Goal: Task Accomplishment & Management: Use online tool/utility

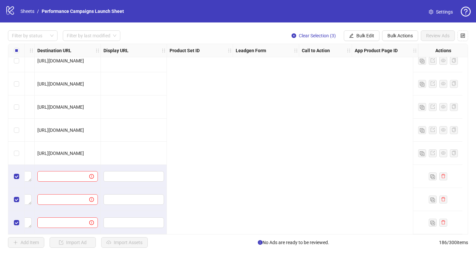
scroll to position [4125, 0]
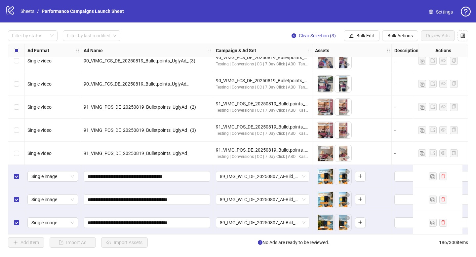
click at [19, 169] on div "Select row 184" at bounding box center [16, 176] width 17 height 23
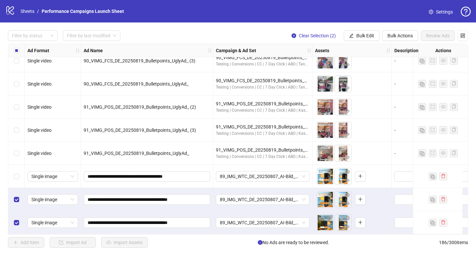
click at [19, 198] on div "Select row 185" at bounding box center [16, 199] width 17 height 23
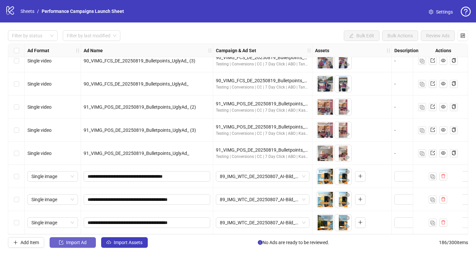
click at [74, 244] on span "Import Ad" at bounding box center [76, 242] width 20 height 5
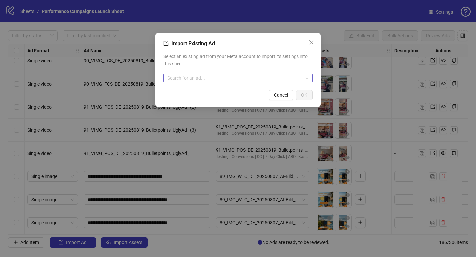
click at [195, 77] on input "search" at bounding box center [234, 78] width 135 height 10
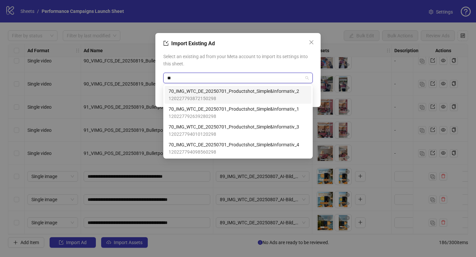
type input "***"
click at [215, 97] on span "120227793872150298" at bounding box center [233, 98] width 130 height 7
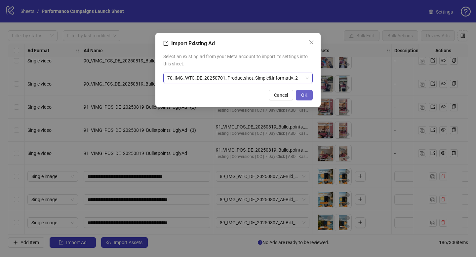
click at [302, 92] on button "OK" at bounding box center [304, 95] width 17 height 11
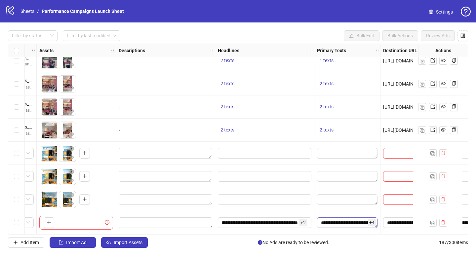
scroll to position [4148, 301]
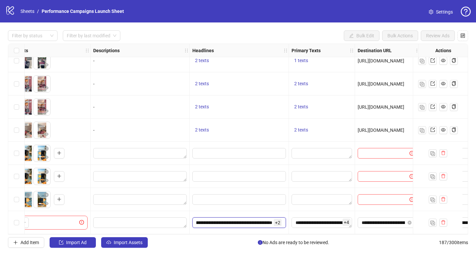
click at [240, 222] on input "**********" at bounding box center [234, 222] width 76 height 7
click at [239, 220] on span "Add" at bounding box center [239, 220] width 0 height 0
type input "**********"
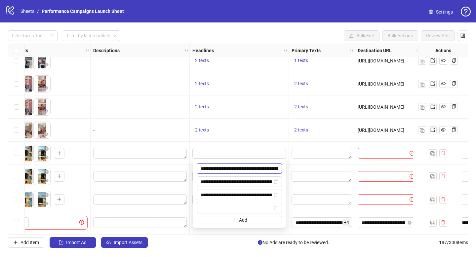
click at [236, 168] on input "**********" at bounding box center [238, 168] width 85 height 11
click at [331, 30] on div "Filter by status Filter by last modified Bulk Edit Bulk Actions Review Ads Ad F…" at bounding box center [238, 138] width 476 height 233
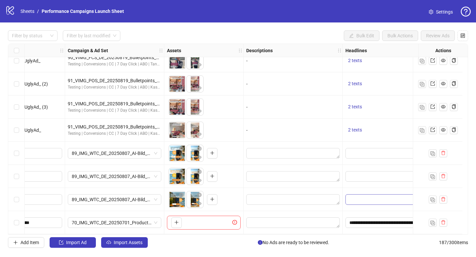
scroll to position [4148, 0]
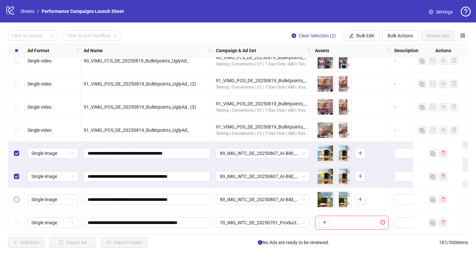
click at [17, 200] on label "Select row 186" at bounding box center [16, 199] width 5 height 7
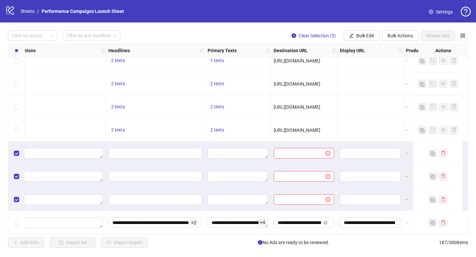
scroll to position [4148, 387]
click at [190, 219] on span "+ 2" at bounding box center [191, 222] width 8 height 7
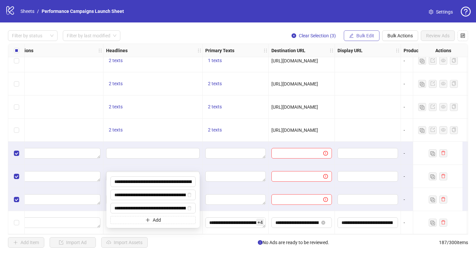
click at [365, 34] on span "Bulk Edit" at bounding box center [365, 35] width 18 height 5
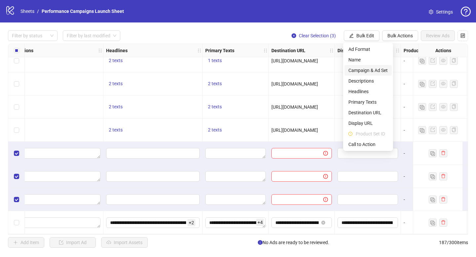
click at [367, 73] on span "Campaign & Ad Set" at bounding box center [367, 70] width 39 height 7
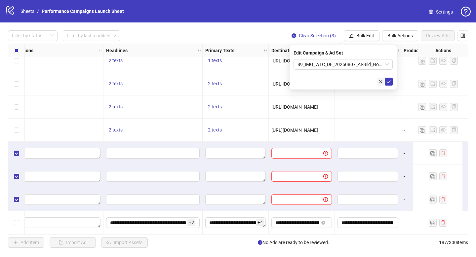
click at [378, 83] on icon "close" at bounding box center [380, 81] width 5 height 5
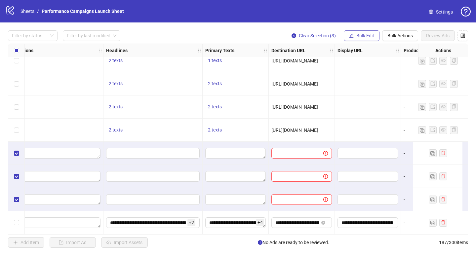
click at [356, 38] on span "Bulk Edit" at bounding box center [365, 35] width 18 height 5
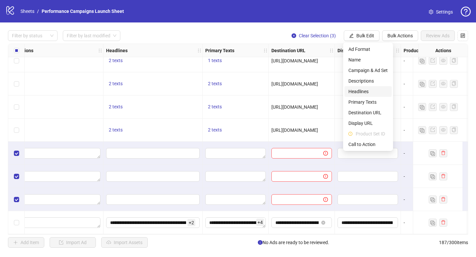
click at [363, 89] on span "Headlines" at bounding box center [367, 91] width 39 height 7
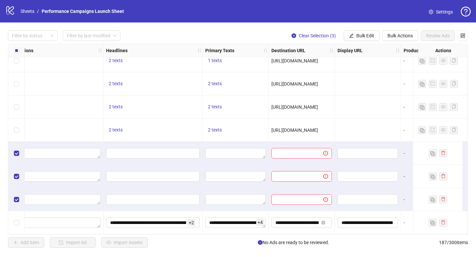
click at [308, 179] on div at bounding box center [301, 176] width 66 height 23
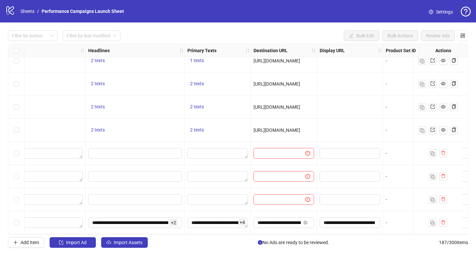
scroll to position [4148, 406]
click at [240, 221] on span "+ 4" at bounding box center [241, 222] width 8 height 7
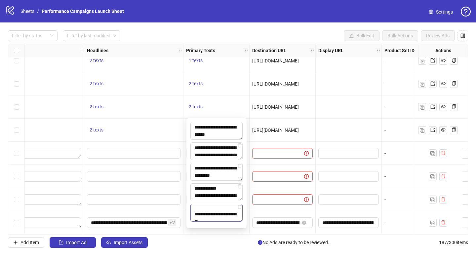
scroll to position [0, 0]
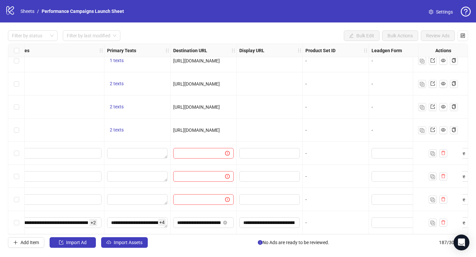
scroll to position [4148, 497]
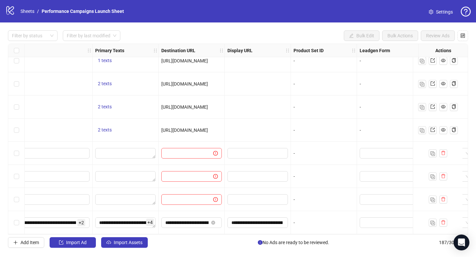
click at [277, 188] on div at bounding box center [258, 199] width 66 height 23
